Goal: Information Seeking & Learning: Check status

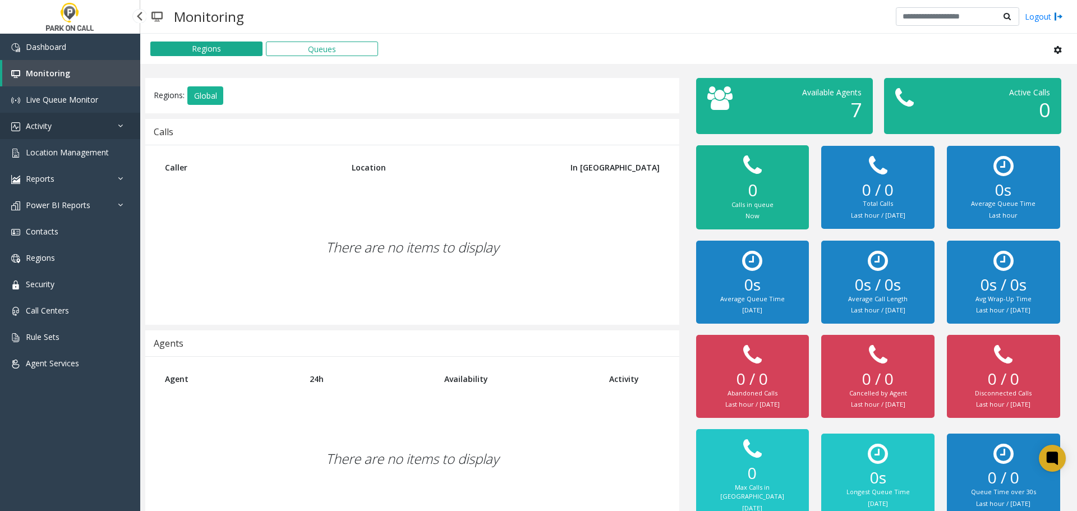
click at [95, 123] on link "Activity" at bounding box center [70, 126] width 140 height 26
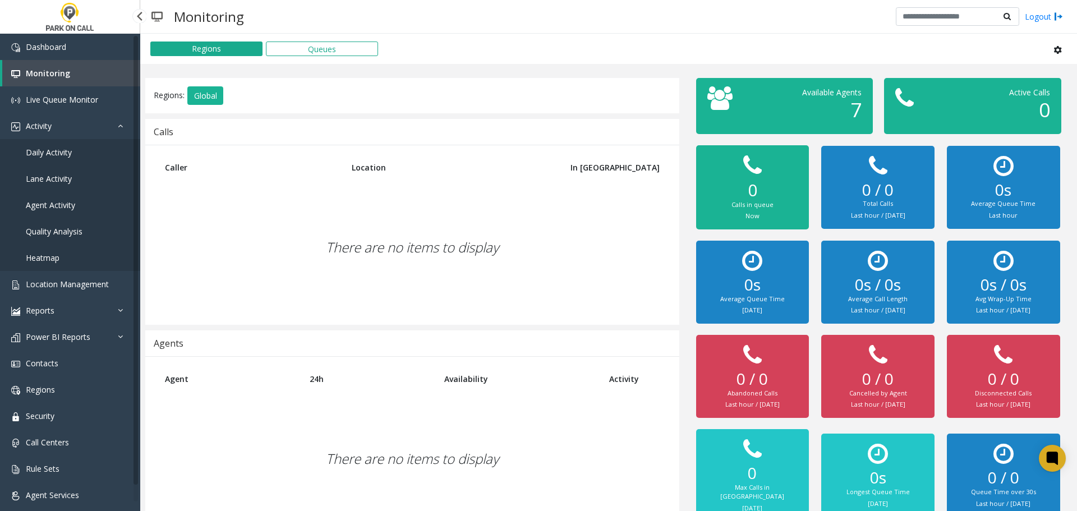
click at [64, 209] on span "Agent Activity" at bounding box center [50, 205] width 49 height 11
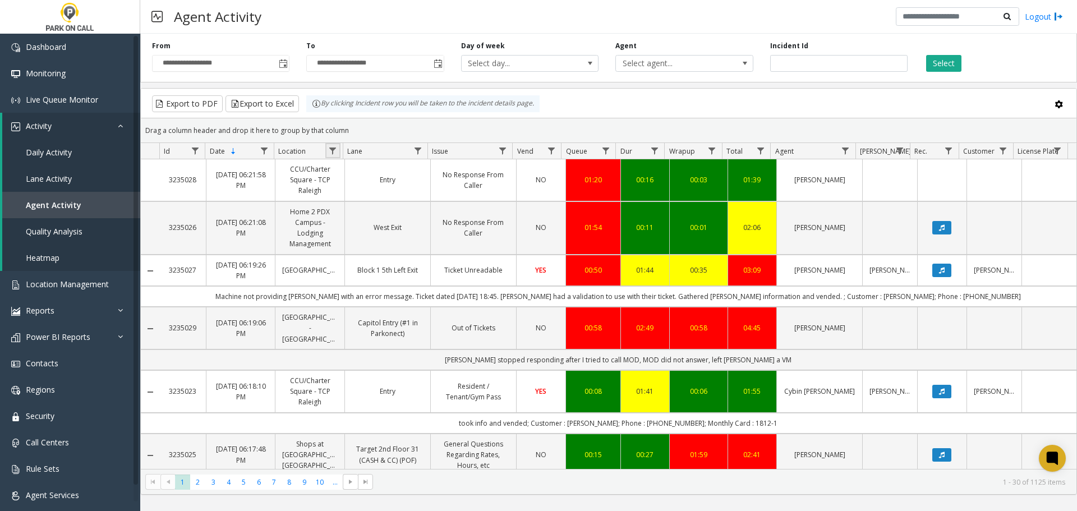
click at [331, 155] on link "Data table" at bounding box center [332, 150] width 15 height 15
click at [351, 200] on input "Location Filter" at bounding box center [381, 199] width 95 height 19
type input "****"
click button "Filter" at bounding box center [406, 303] width 46 height 25
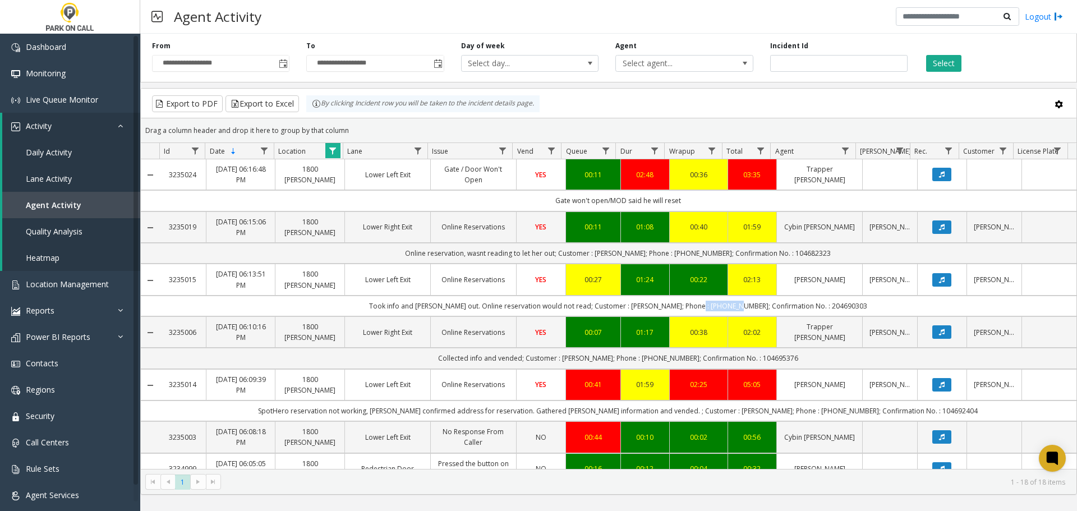
drag, startPoint x: 705, startPoint y: 305, endPoint x: 743, endPoint y: 306, distance: 38.2
click at [743, 306] on td "Took info and [PERSON_NAME] out. Online reservation would not read; Customer : …" at bounding box center [617, 306] width 917 height 21
copy td "7205210753"
click at [830, 302] on td "Took info and [PERSON_NAME] out. Online reservation would not read; Customer : …" at bounding box center [617, 306] width 917 height 21
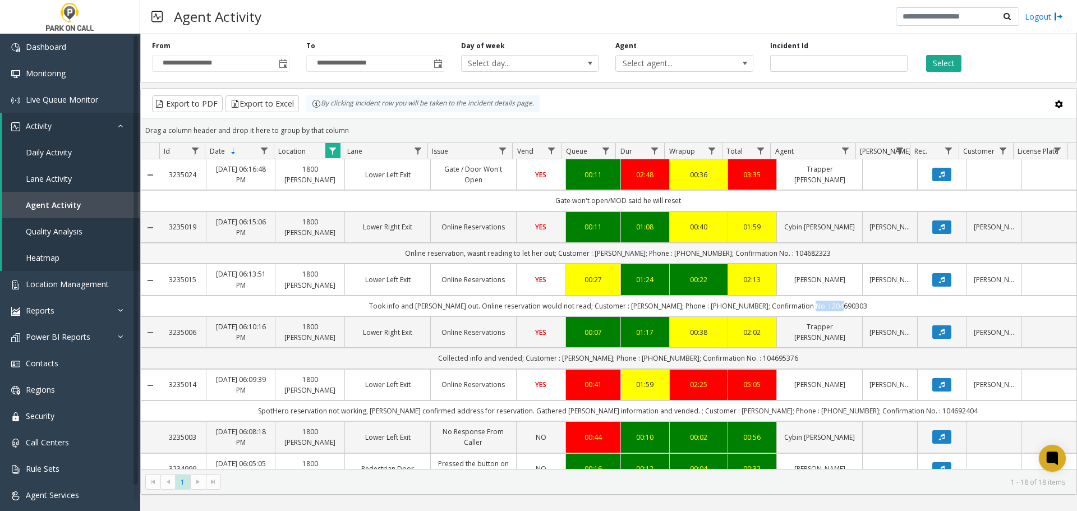
copy td "204690303"
